Goal: Browse casually: Explore the website without a specific task or goal

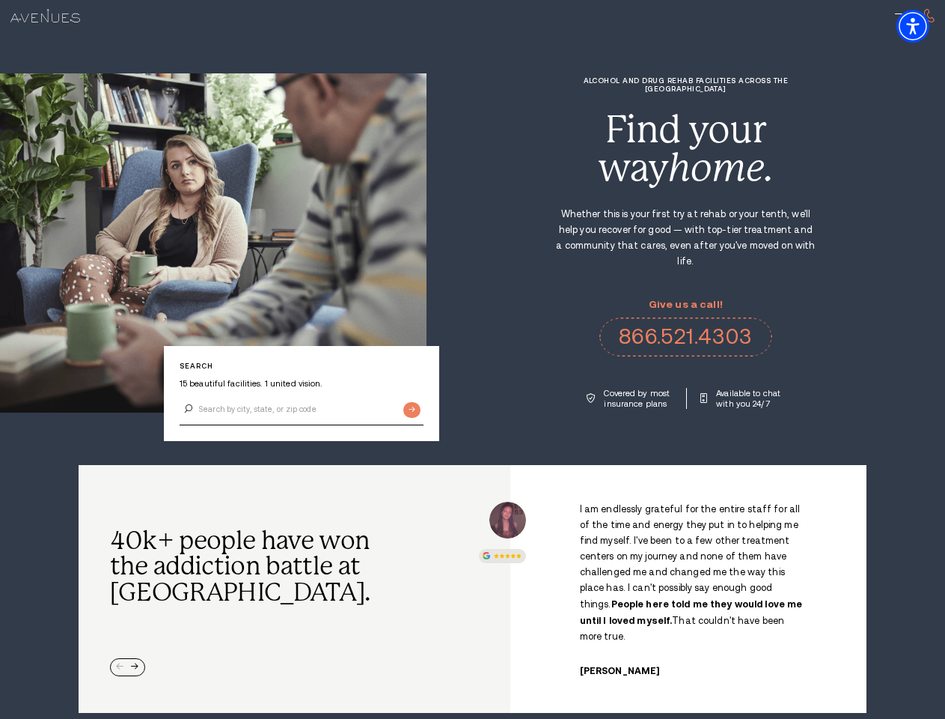
click at [472, 359] on div "Alcohol and Drug Rehab Facilities across the [GEOGRAPHIC_DATA] Find your way ho…" at bounding box center [686, 242] width 519 height 332
click at [926, 26] on img "Accessibility Menu" at bounding box center [913, 26] width 33 height 33
